Goal: Understand process/instructions

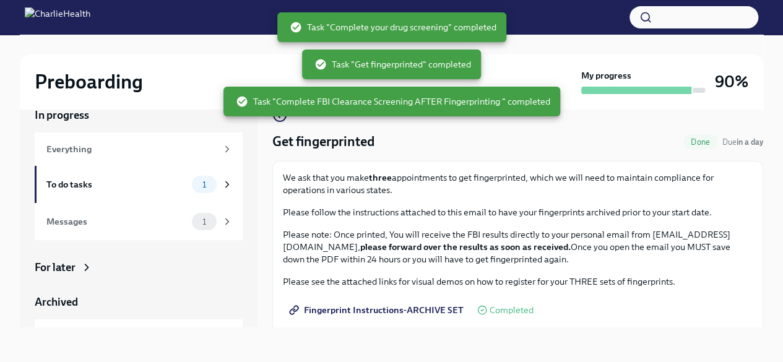
scroll to position [308, 0]
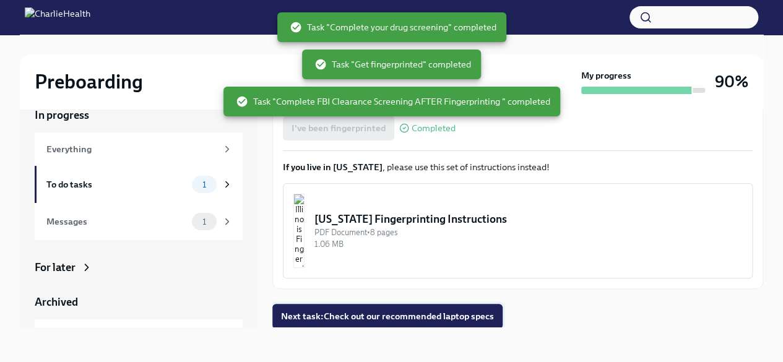
click at [410, 317] on span "Next task : Check out our recommended laptop specs" at bounding box center [387, 316] width 213 height 12
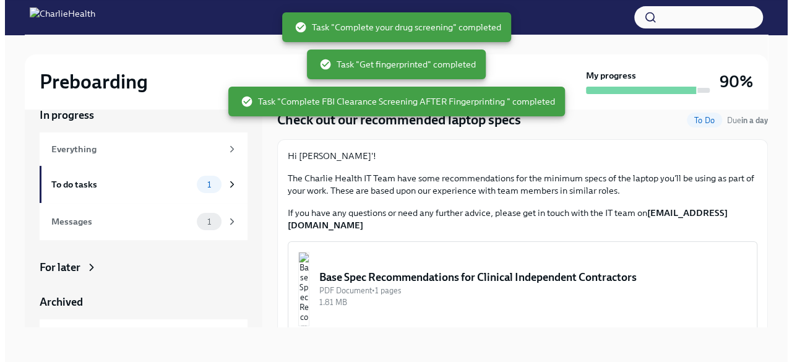
scroll to position [28, 0]
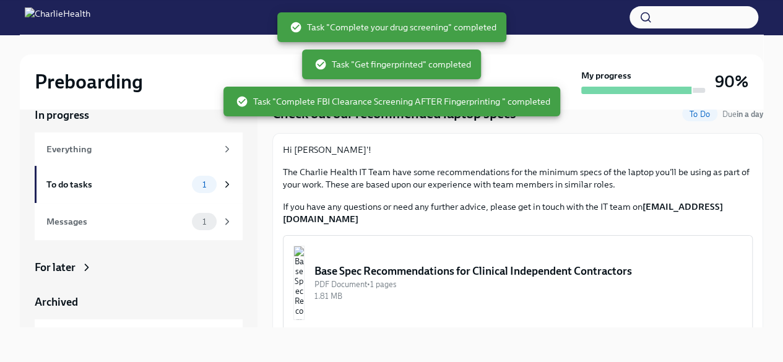
click at [304, 283] on img "button" at bounding box center [298, 283] width 11 height 74
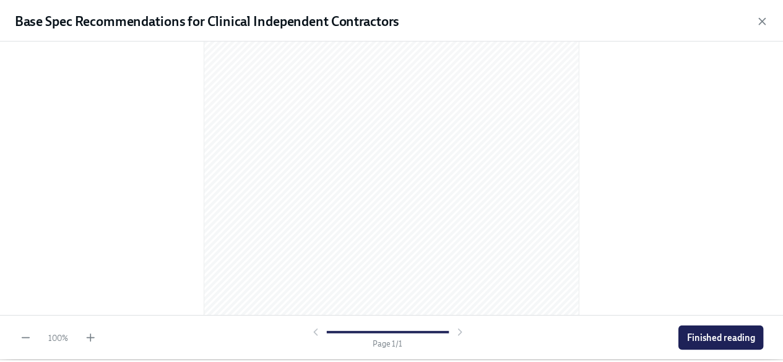
scroll to position [234, 0]
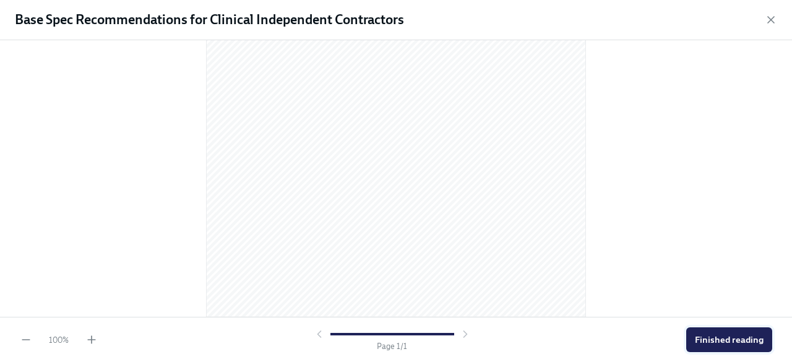
click at [693, 338] on button "Finished reading" at bounding box center [729, 339] width 86 height 25
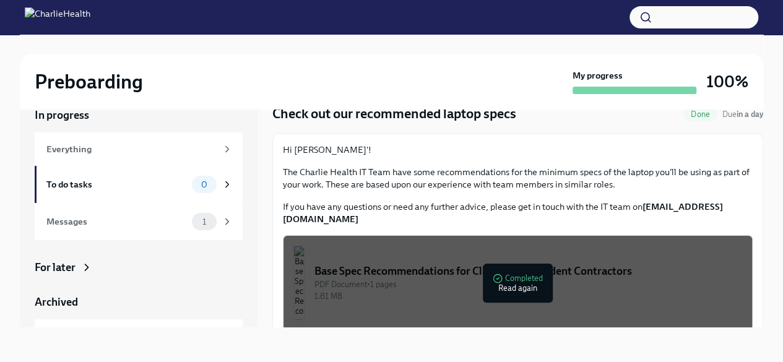
click at [458, 290] on div "1.81 MB" at bounding box center [528, 296] width 428 height 12
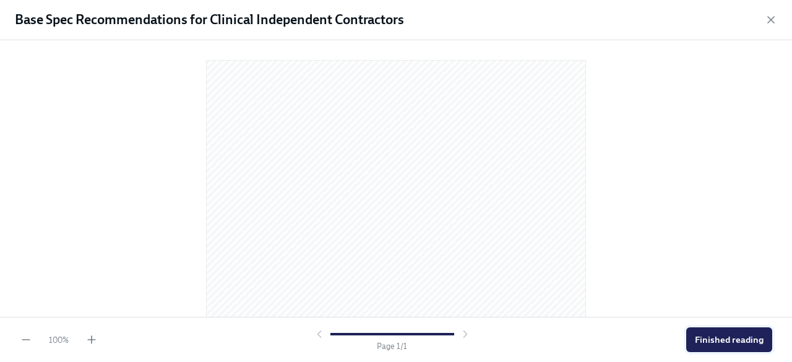
click at [746, 345] on span "Finished reading" at bounding box center [729, 339] width 69 height 12
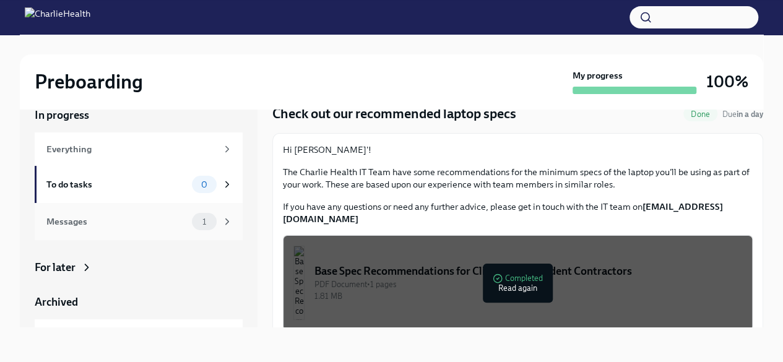
click at [98, 225] on div "Messages" at bounding box center [116, 222] width 140 height 14
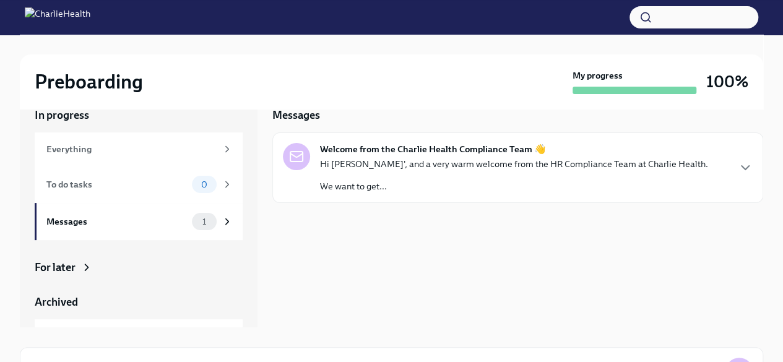
click at [394, 176] on div "Hi [PERSON_NAME]', and a very warm welcome from the HR Compliance Team at Charl…" at bounding box center [514, 175] width 388 height 35
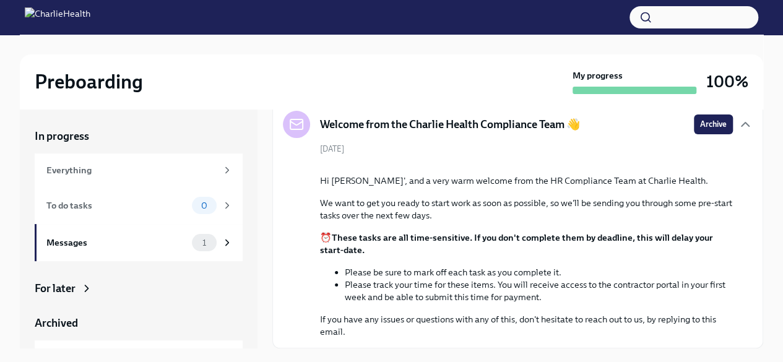
scroll to position [106, 0]
click at [79, 81] on h2 "Preboarding" at bounding box center [89, 81] width 108 height 25
click at [76, 13] on img at bounding box center [58, 17] width 66 height 20
click at [47, 17] on img at bounding box center [58, 17] width 66 height 20
